Goal: Information Seeking & Learning: Learn about a topic

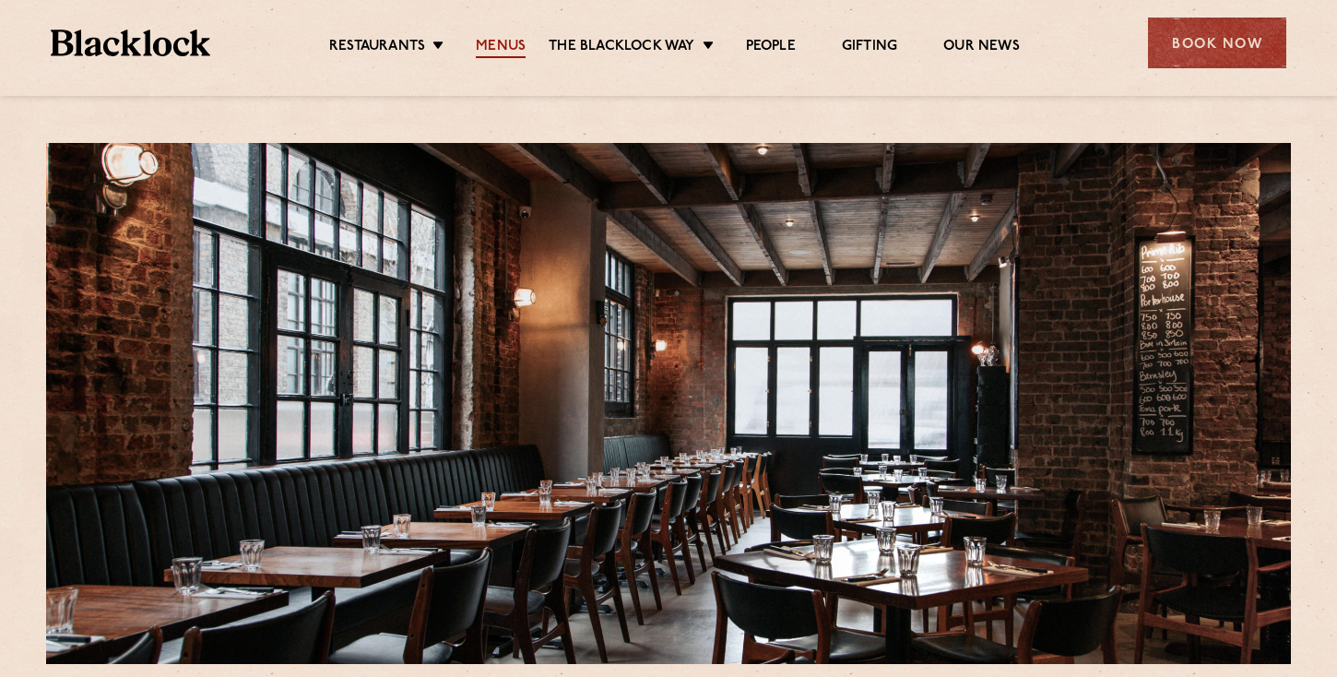
click at [503, 39] on link "Menus" at bounding box center [501, 48] width 50 height 20
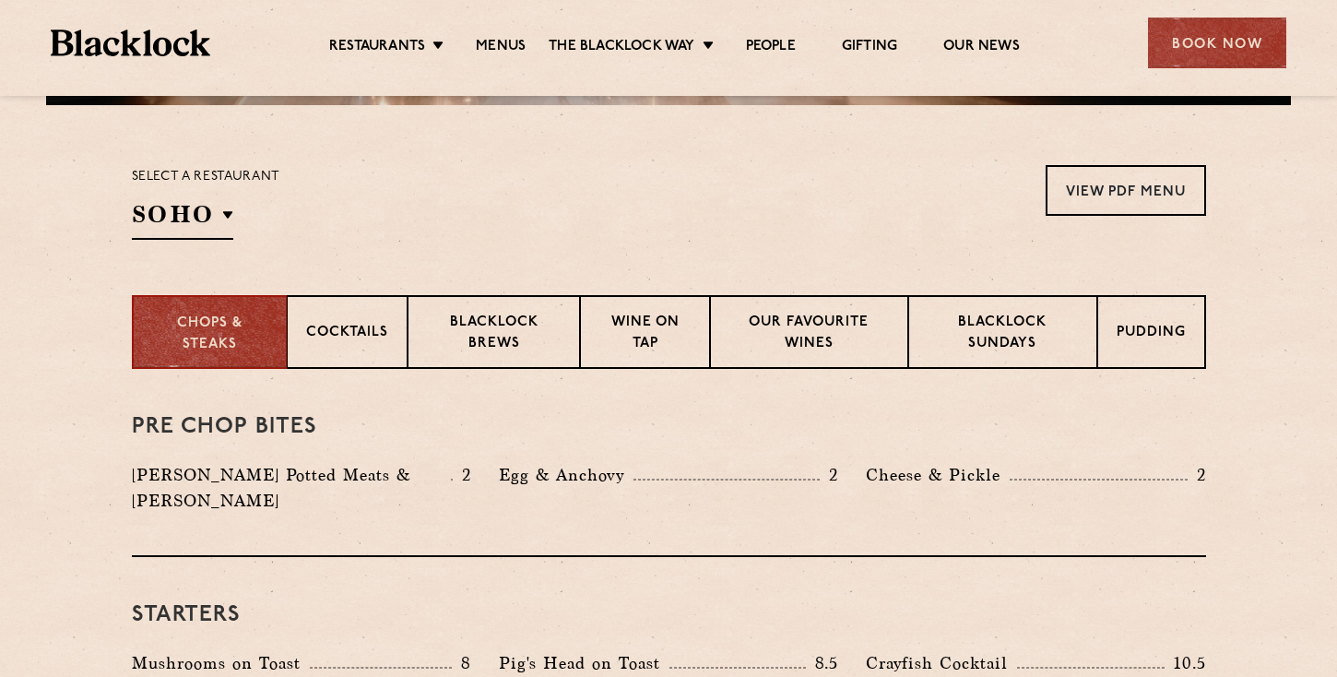
scroll to position [565, 0]
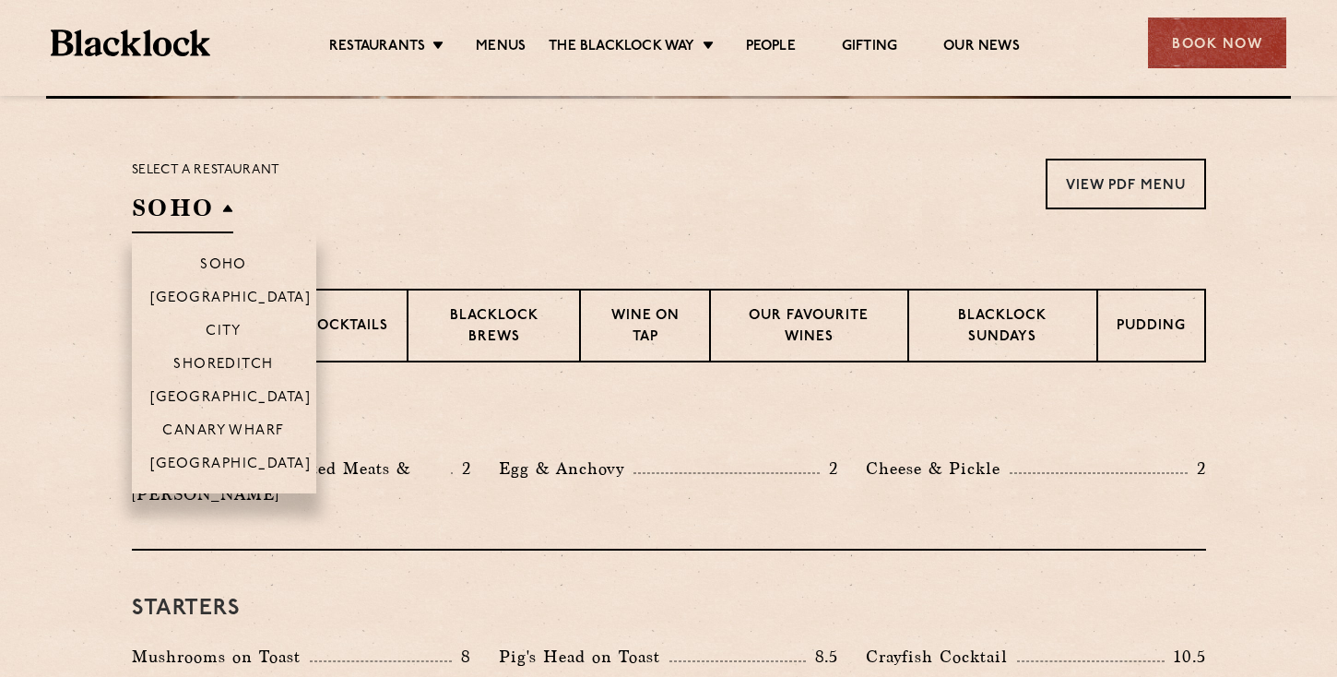
click at [220, 207] on h2 "SOHO" at bounding box center [182, 212] width 101 height 41
click at [228, 360] on p "Shoreditch" at bounding box center [223, 366] width 100 height 18
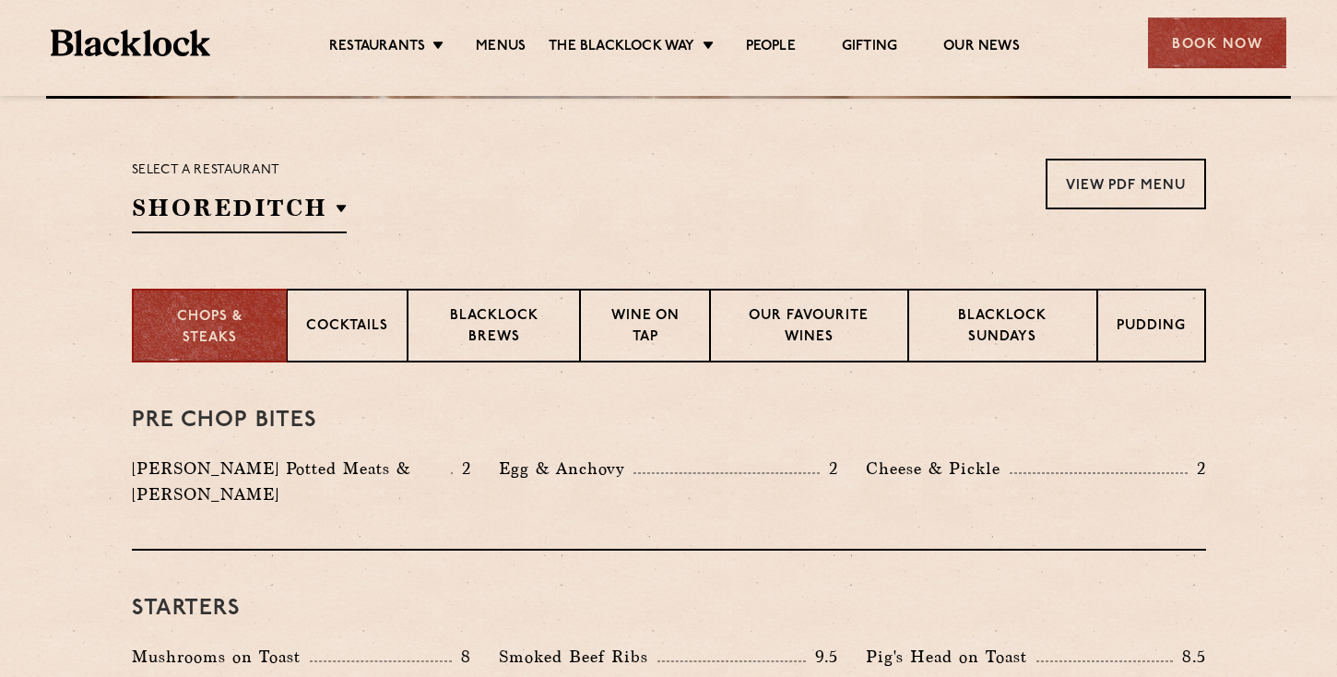
click at [38, 358] on section "Chops & Steaks Cocktails Blacklock Brews Wine on Tap Our favourite wines Blackl…" at bounding box center [668, 326] width 1337 height 74
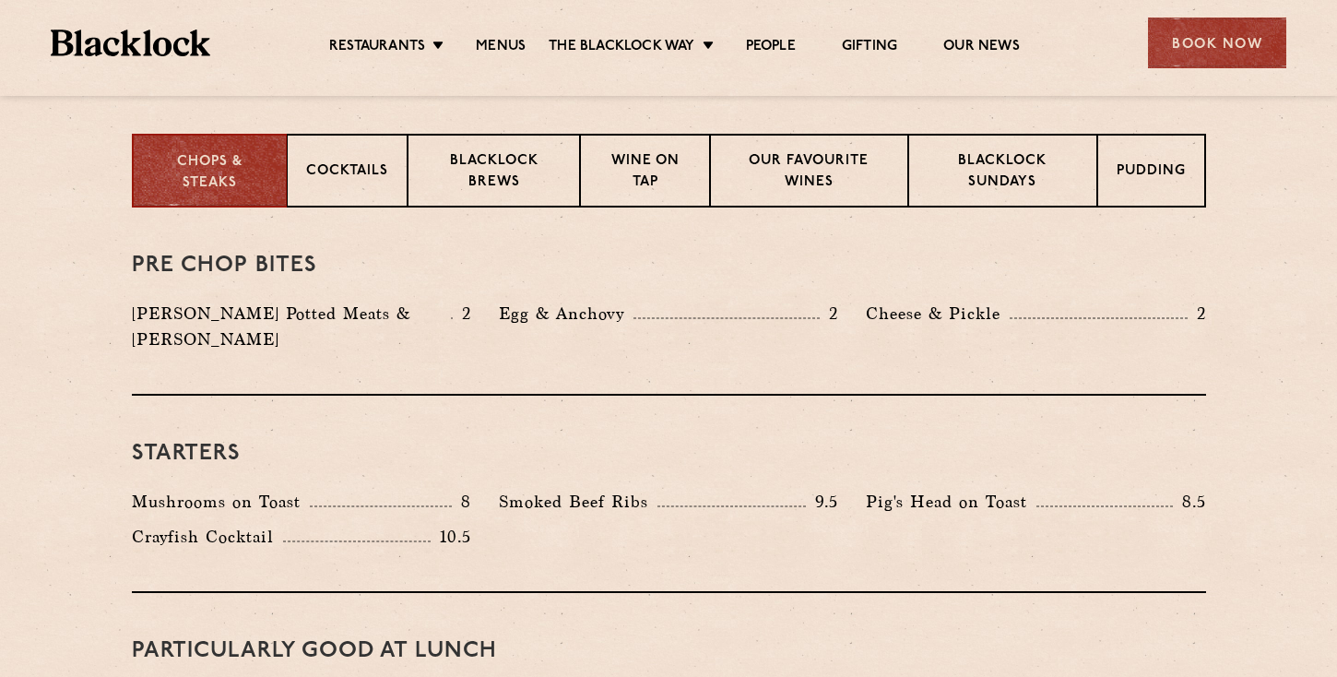
scroll to position [187, 0]
